Goal: Information Seeking & Learning: Find specific page/section

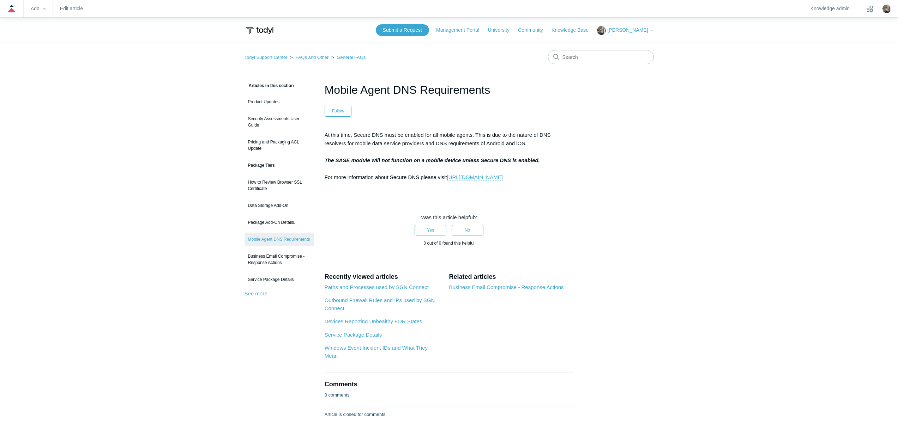
click at [155, 128] on main "Todyl Support Center FAQs and Other General FAQs Articles in this section Produ…" at bounding box center [449, 245] width 898 height 404
click at [465, 176] on link "https://support.todyl.com/hc/en-us/articles/1500009929841-Secure-DNS-Configurat…" at bounding box center [475, 177] width 56 height 6
click at [447, 181] on link "https://support.todyl.com/hc/en-us/articles/1500009929841-Secure-DNS-Configurat…" at bounding box center [475, 177] width 56 height 6
